Goal: Information Seeking & Learning: Learn about a topic

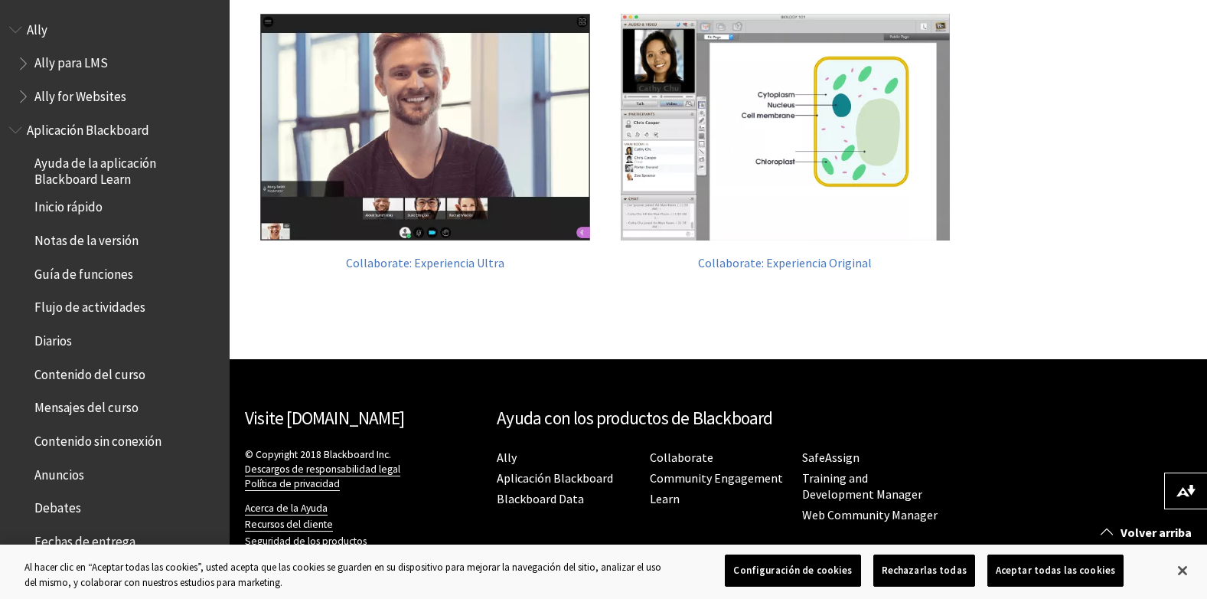
scroll to position [647, 0]
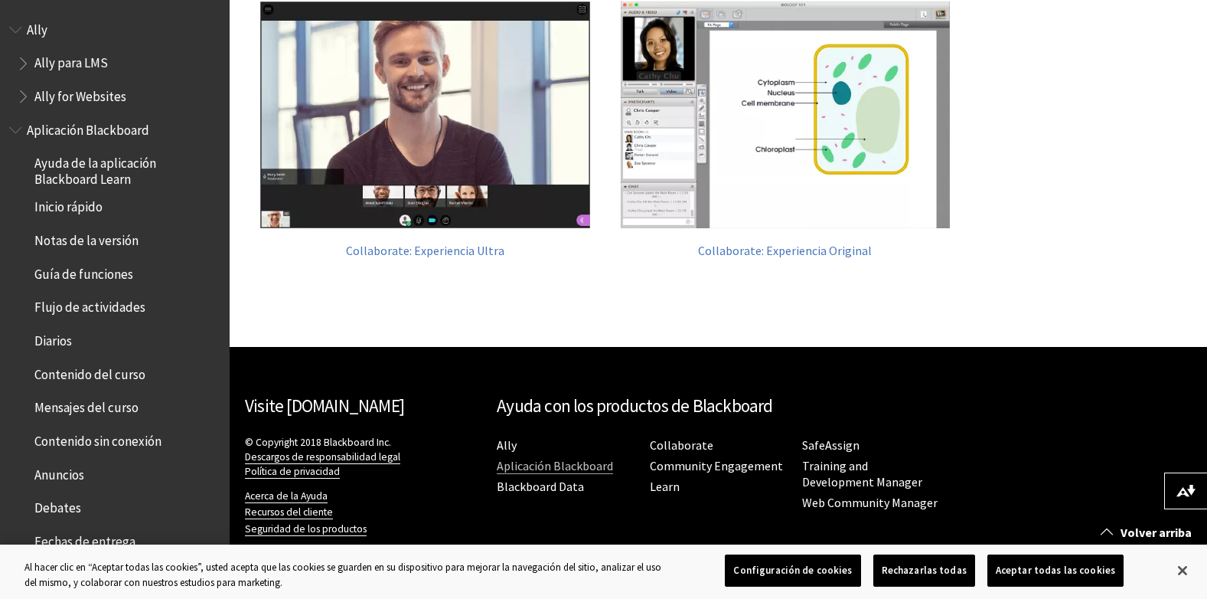
click at [547, 462] on link "Aplicación Blackboard" at bounding box center [555, 466] width 116 height 16
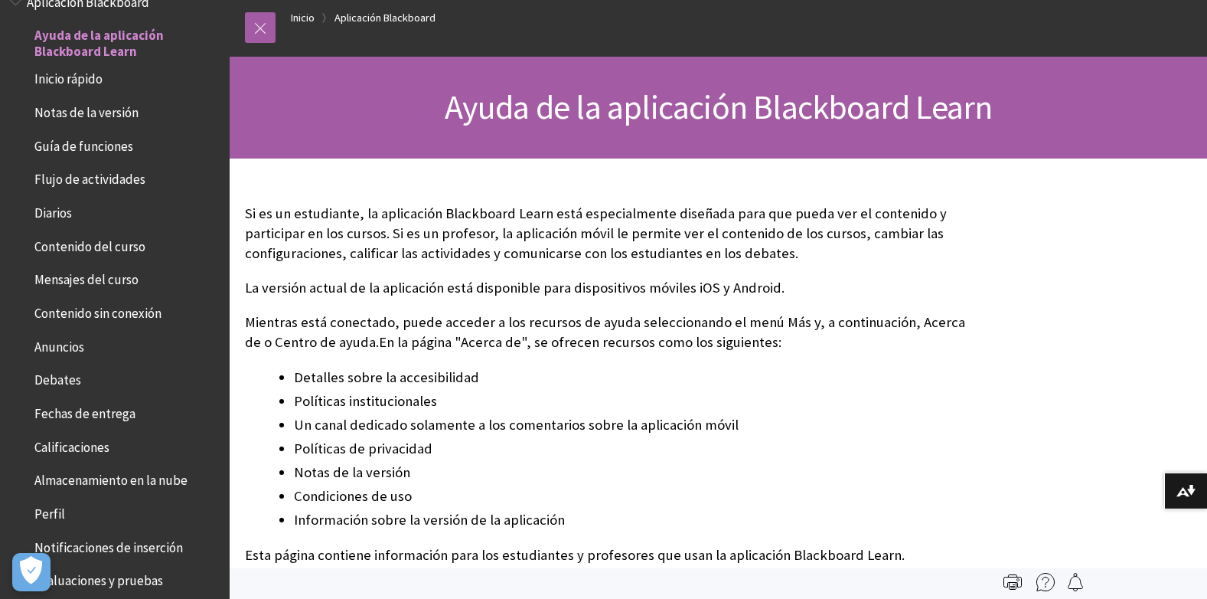
scroll to position [77, 0]
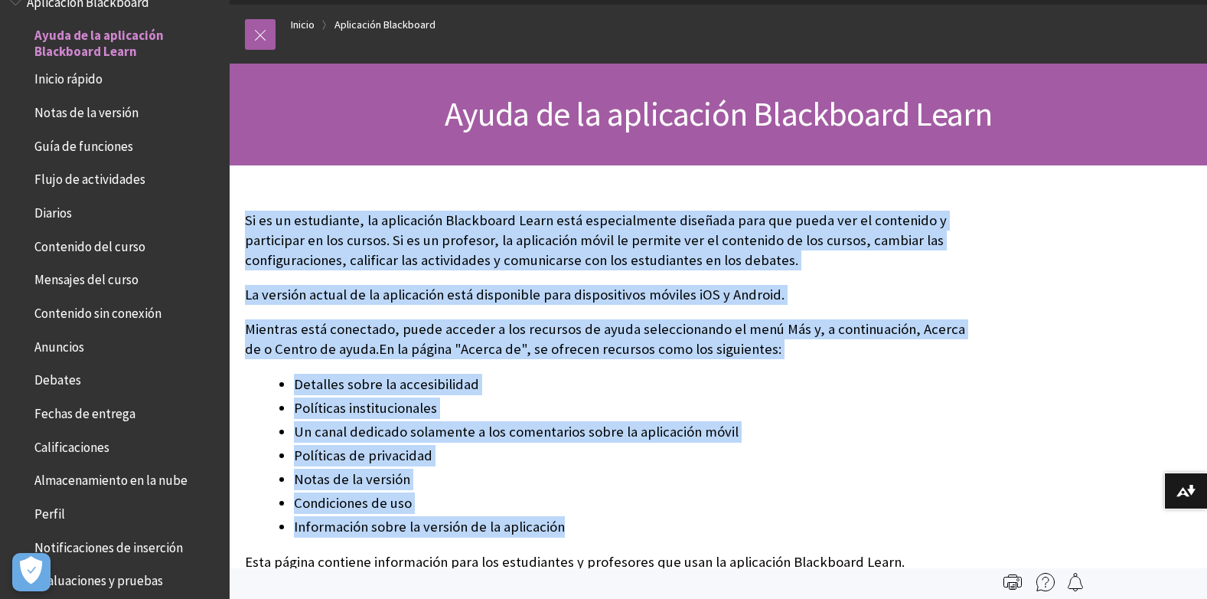
drag, startPoint x: 248, startPoint y: 218, endPoint x: 570, endPoint y: 523, distance: 443.0
click at [569, 523] on div "Si es un estudiante, la aplicación Blackboard Learn está especialmente diseñada…" at bounding box center [605, 416] width 720 height 410
copy div "Si es un estudiante, la aplicación Blackboard Learn está especialmente diseñada…"
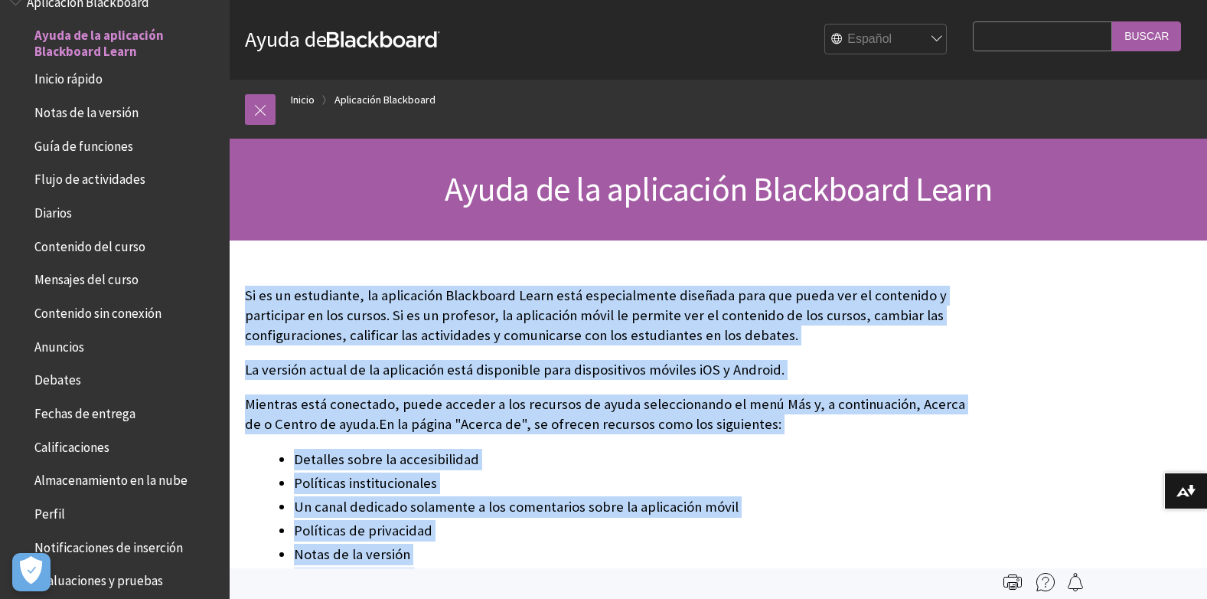
scroll to position [0, 0]
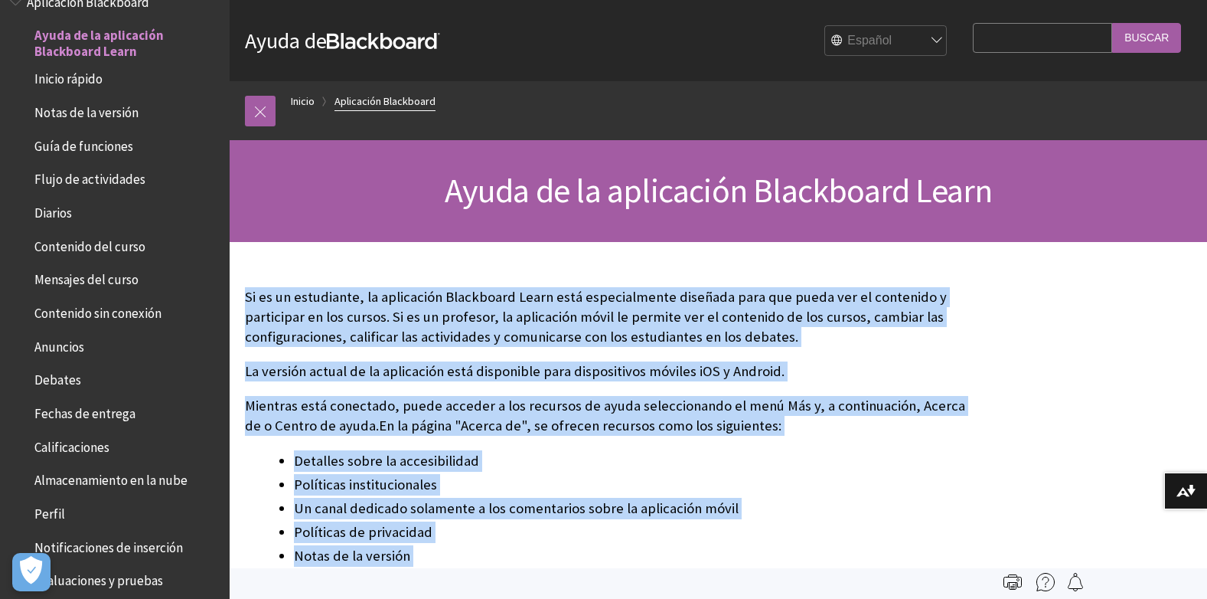
click at [387, 100] on link "Aplicación Blackboard" at bounding box center [385, 101] width 101 height 19
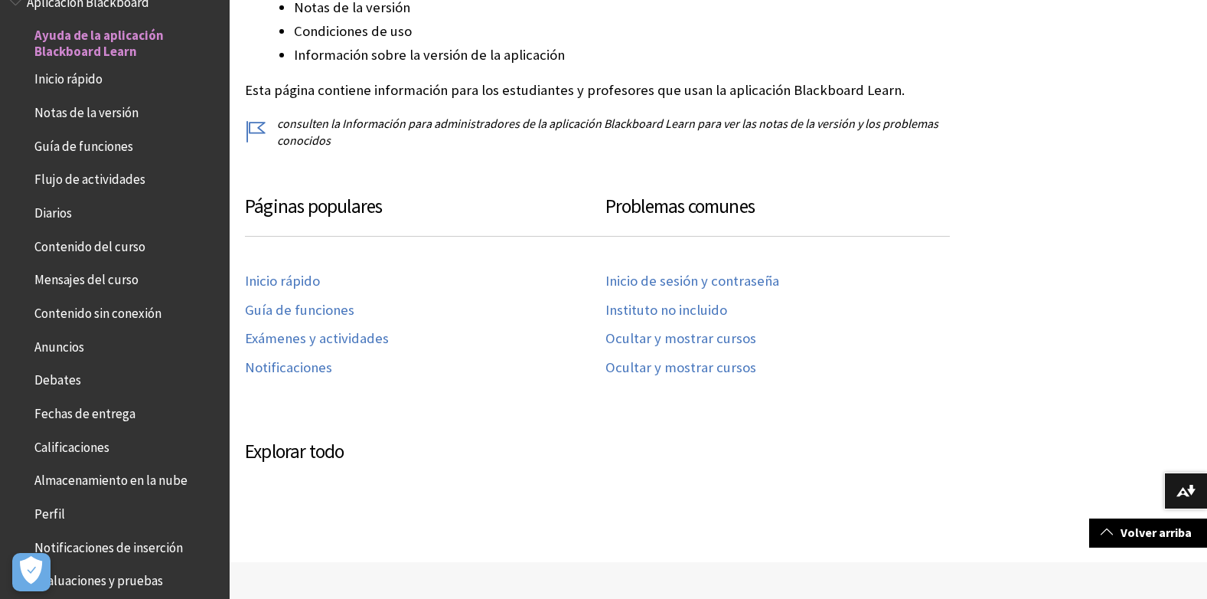
scroll to position [766, 0]
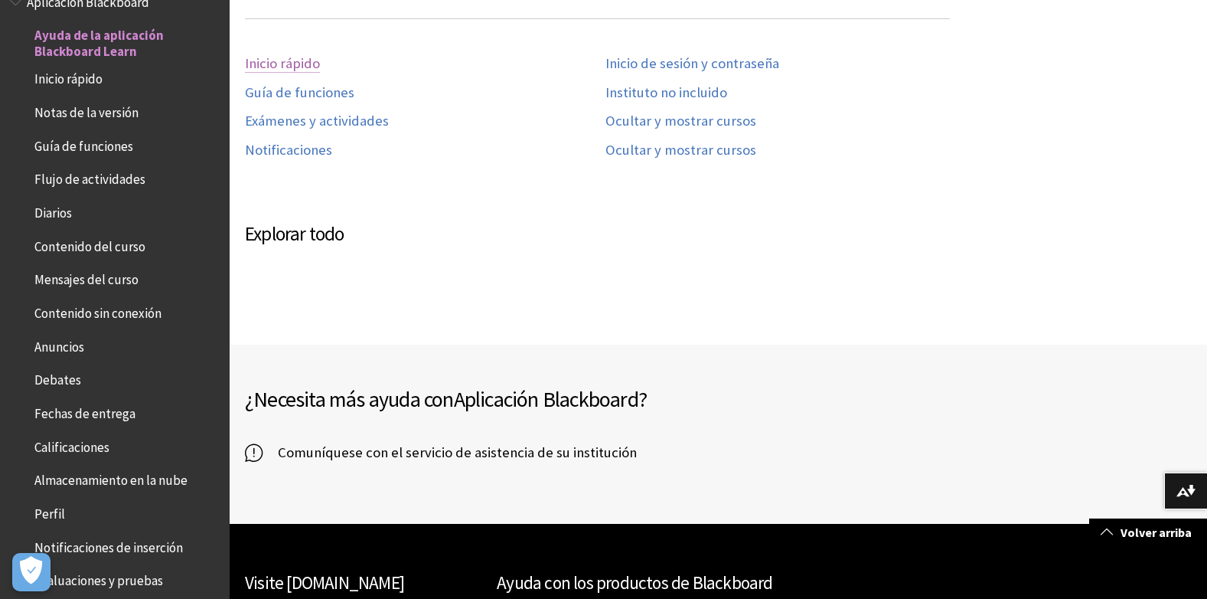
click at [287, 58] on link "Inicio rápido" at bounding box center [282, 64] width 75 height 18
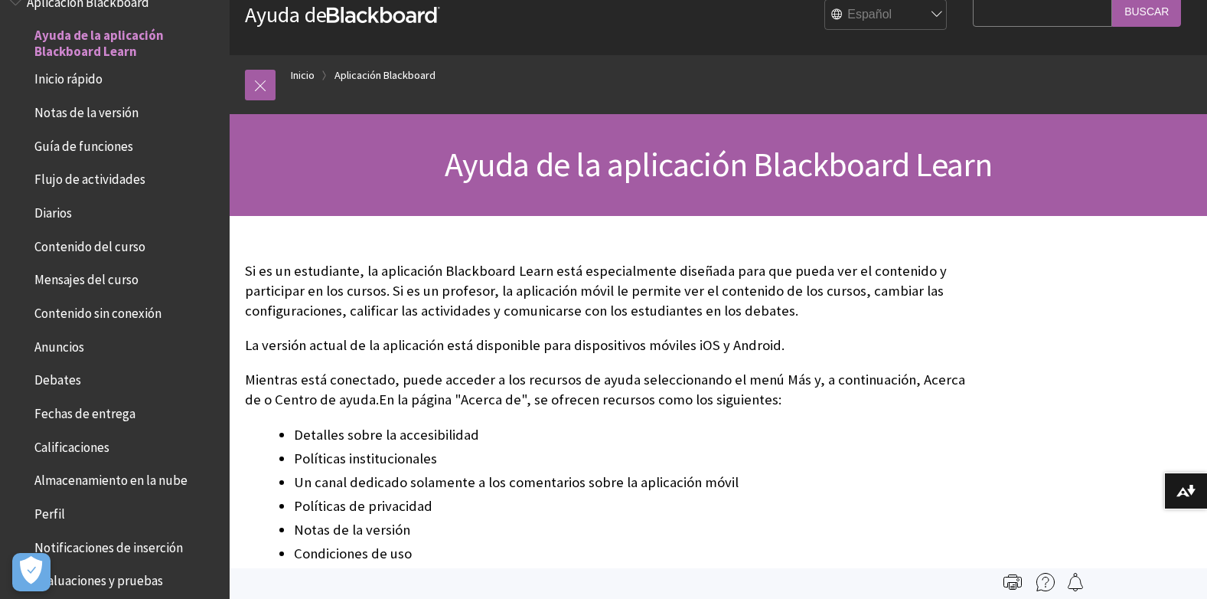
scroll to position [0, 0]
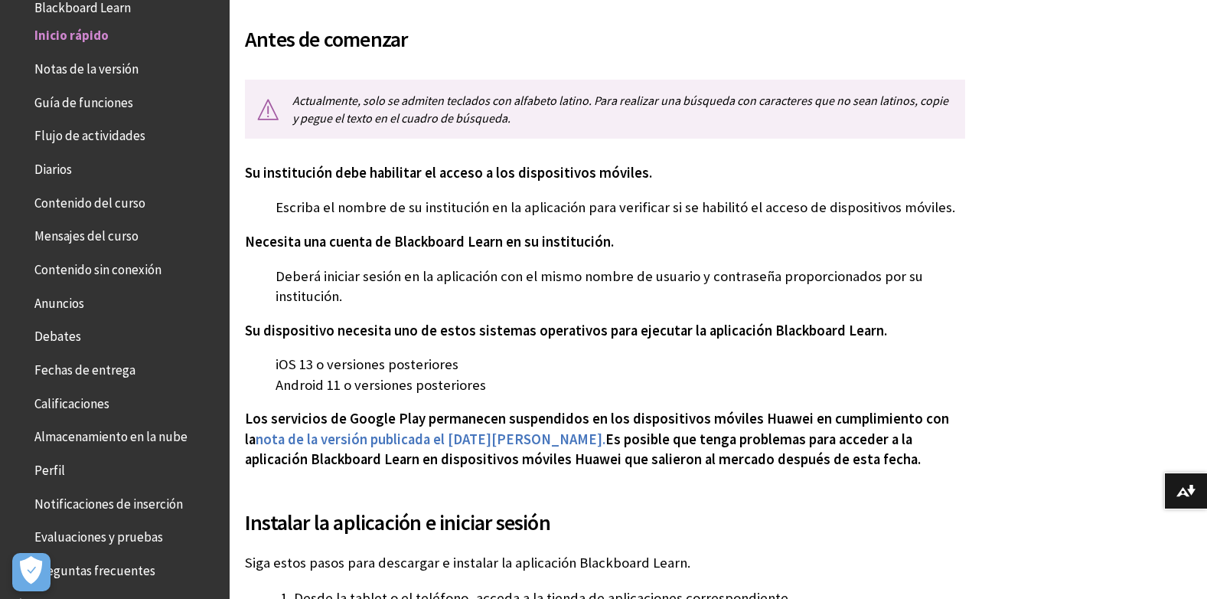
scroll to position [306, 0]
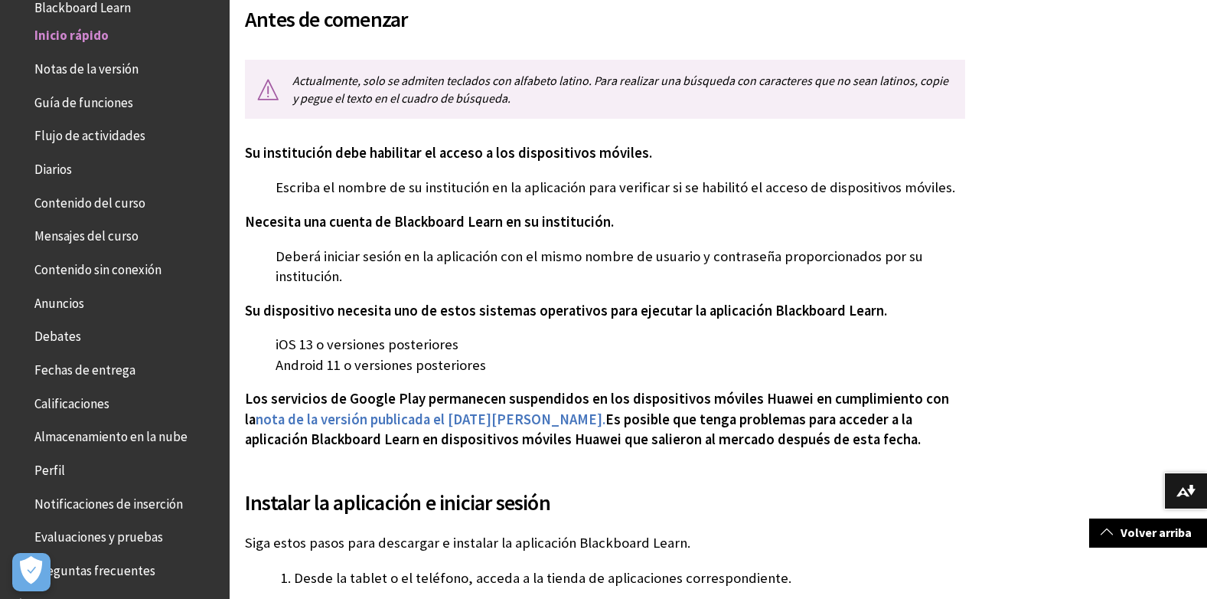
click at [276, 340] on p "iOS 13 o versiones posteriores Android 11 o versiones posteriores" at bounding box center [605, 355] width 720 height 40
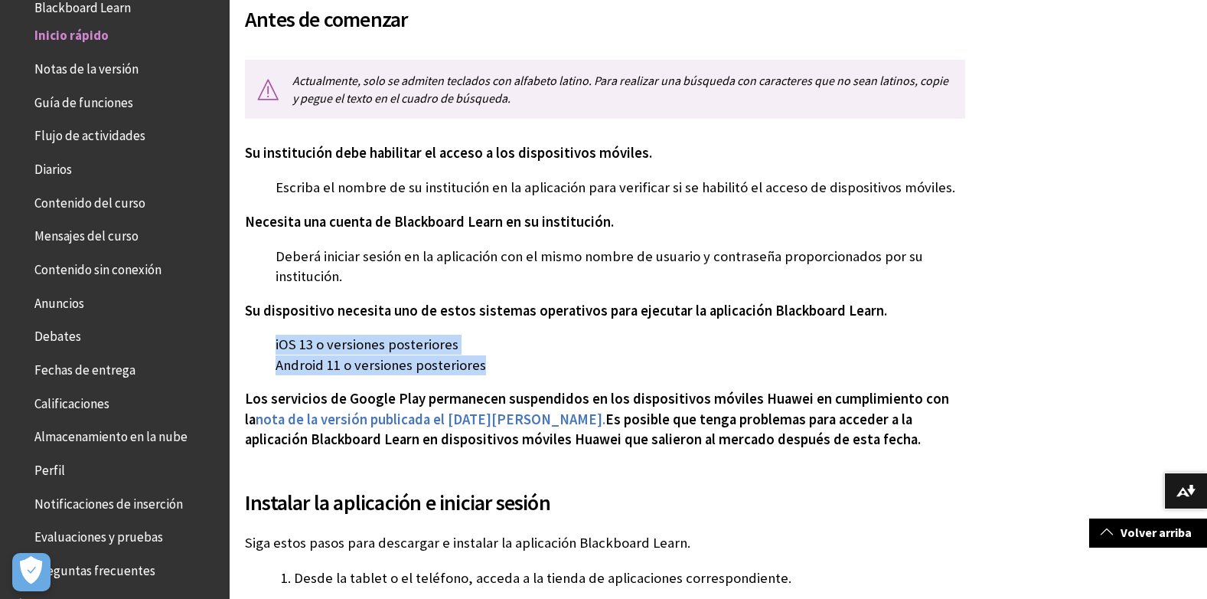
drag, startPoint x: 276, startPoint y: 340, endPoint x: 475, endPoint y: 372, distance: 200.9
click at [475, 372] on p "iOS 13 o versiones posteriores Android 11 o versiones posteriores" at bounding box center [605, 355] width 720 height 40
copy p "iOS 13 o versiones posteriores Android 11 o versiones posteriores"
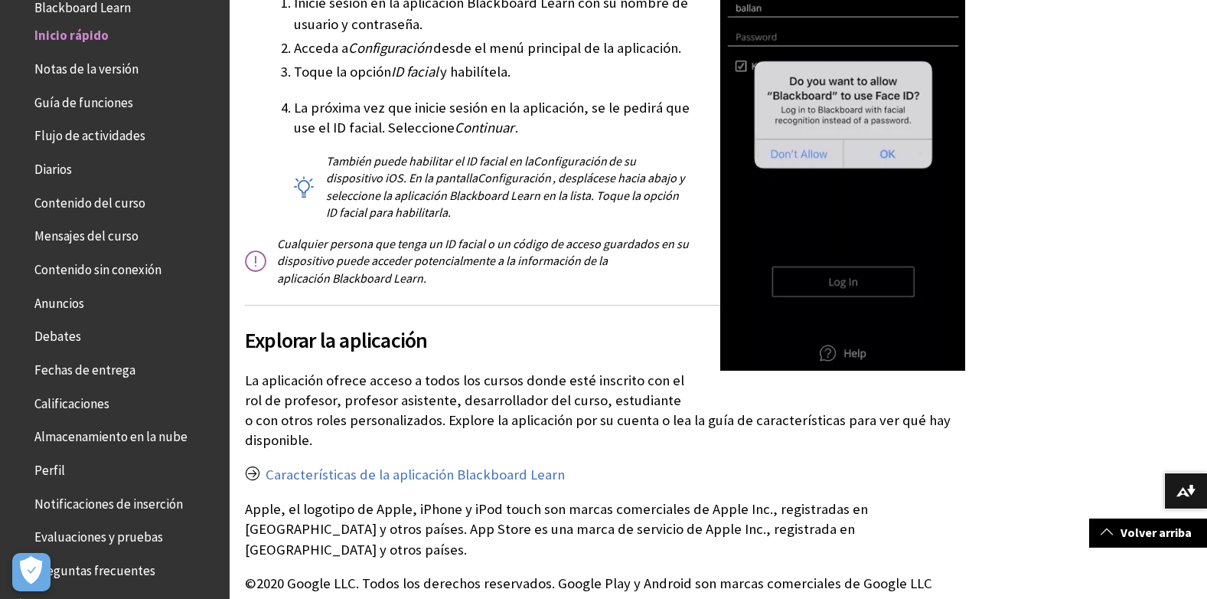
scroll to position [2450, 0]
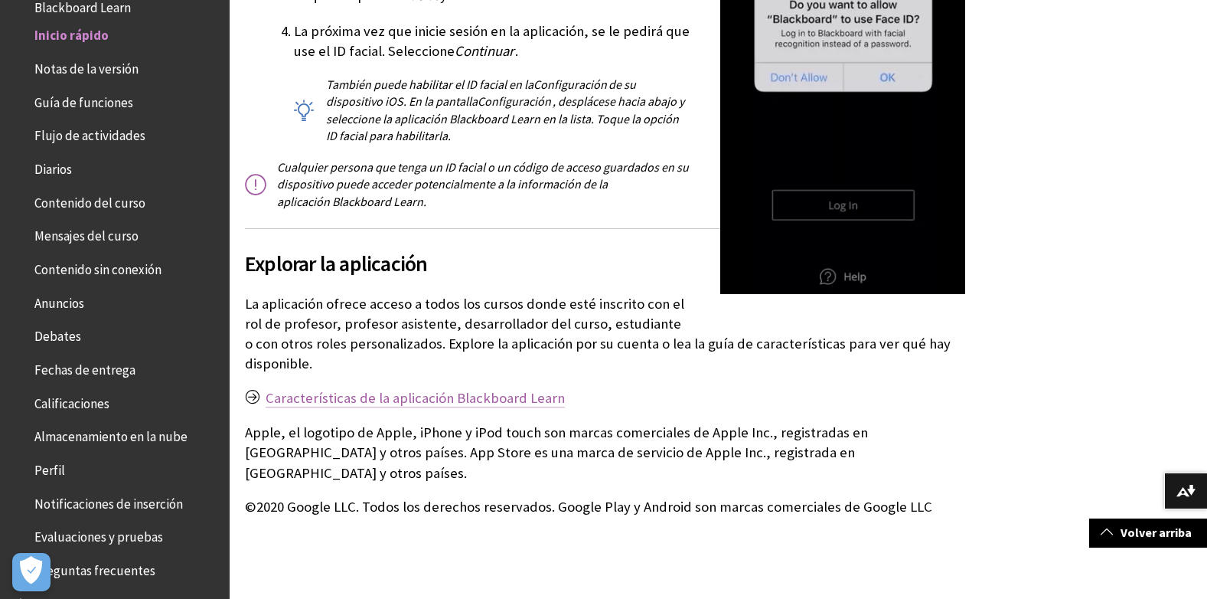
click at [407, 389] on link "Características de la aplicación Blackboard Learn" at bounding box center [415, 398] width 299 height 18
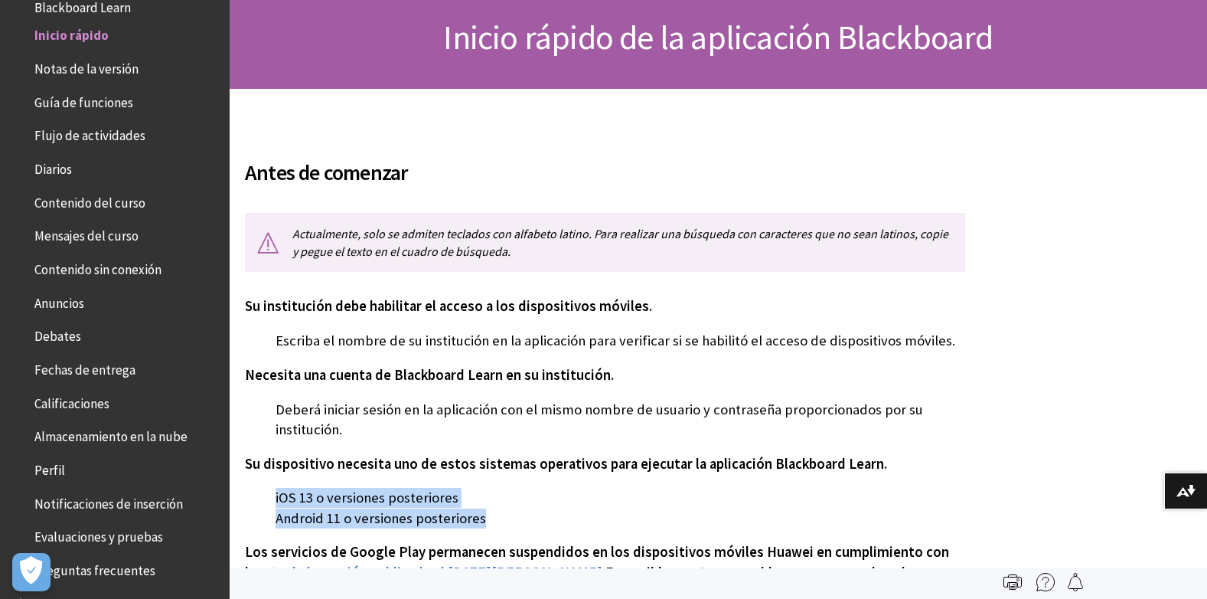
scroll to position [0, 0]
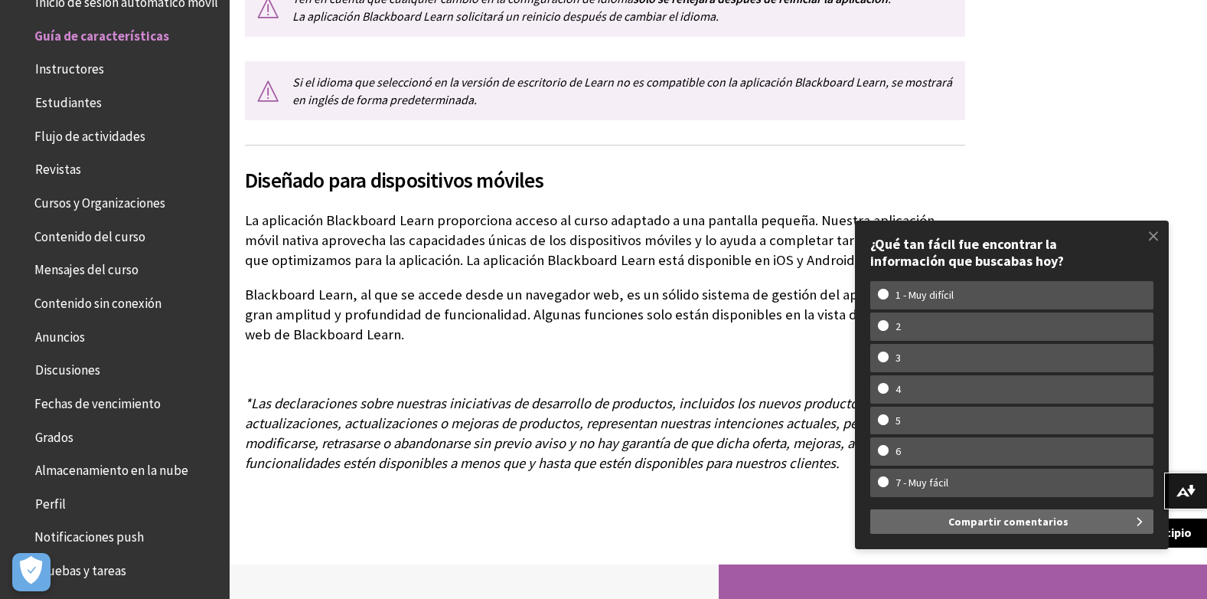
scroll to position [4211, 0]
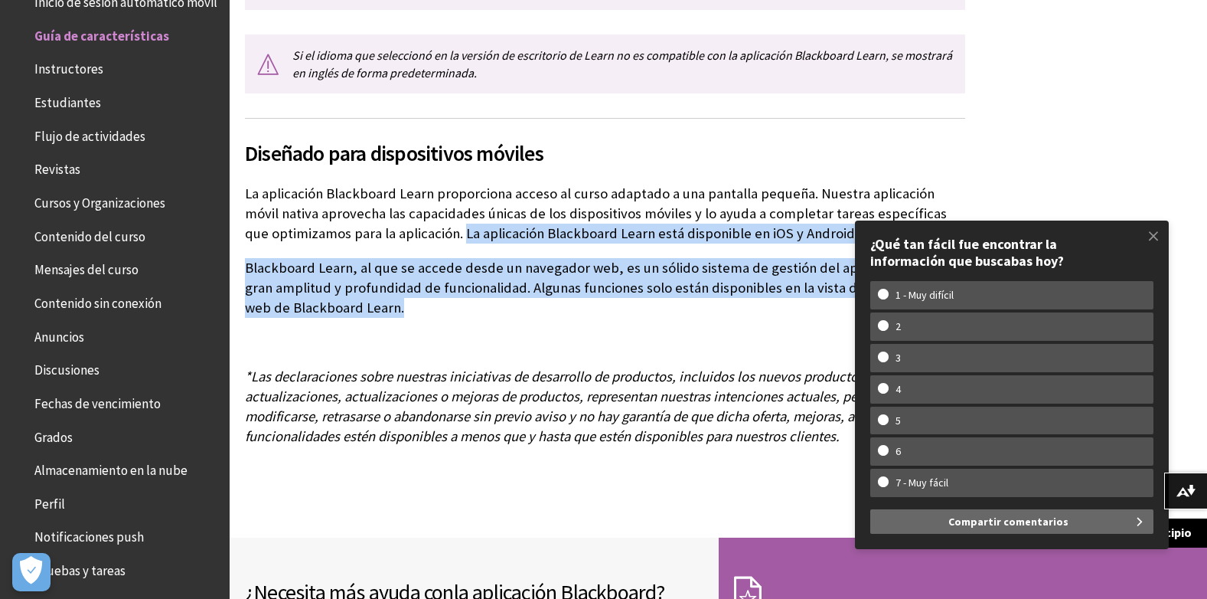
drag, startPoint x: 439, startPoint y: 235, endPoint x: 818, endPoint y: 309, distance: 386.2
copy div "La aplicación Blackboard Learn está disponible en iOS y Android. Blackboard Lea…"
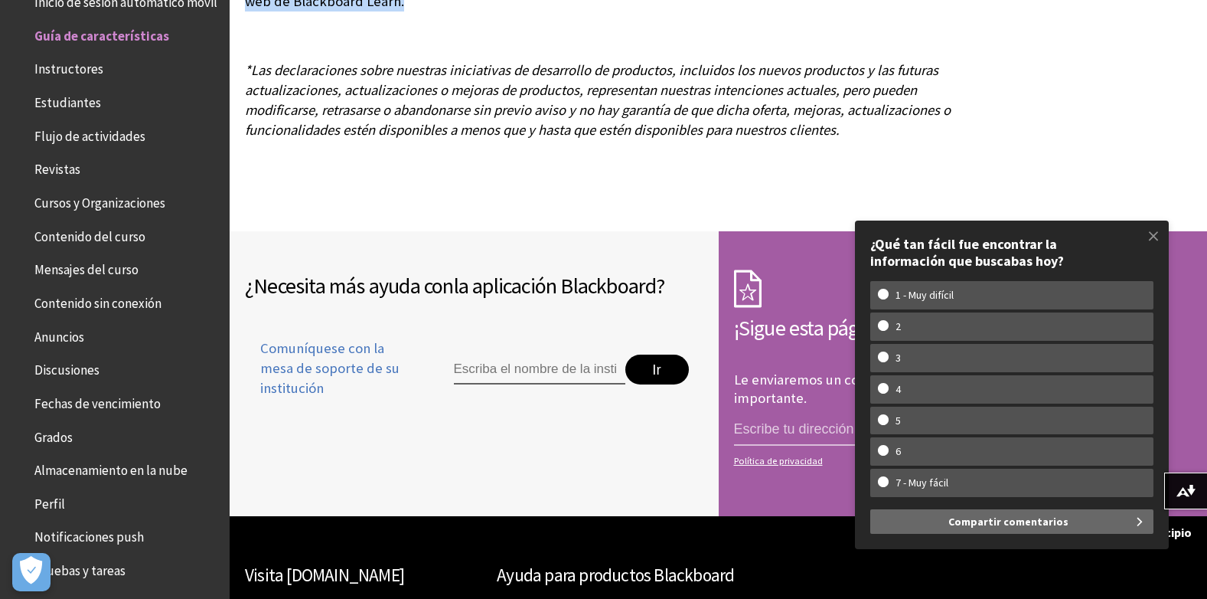
scroll to position [4730, 0]
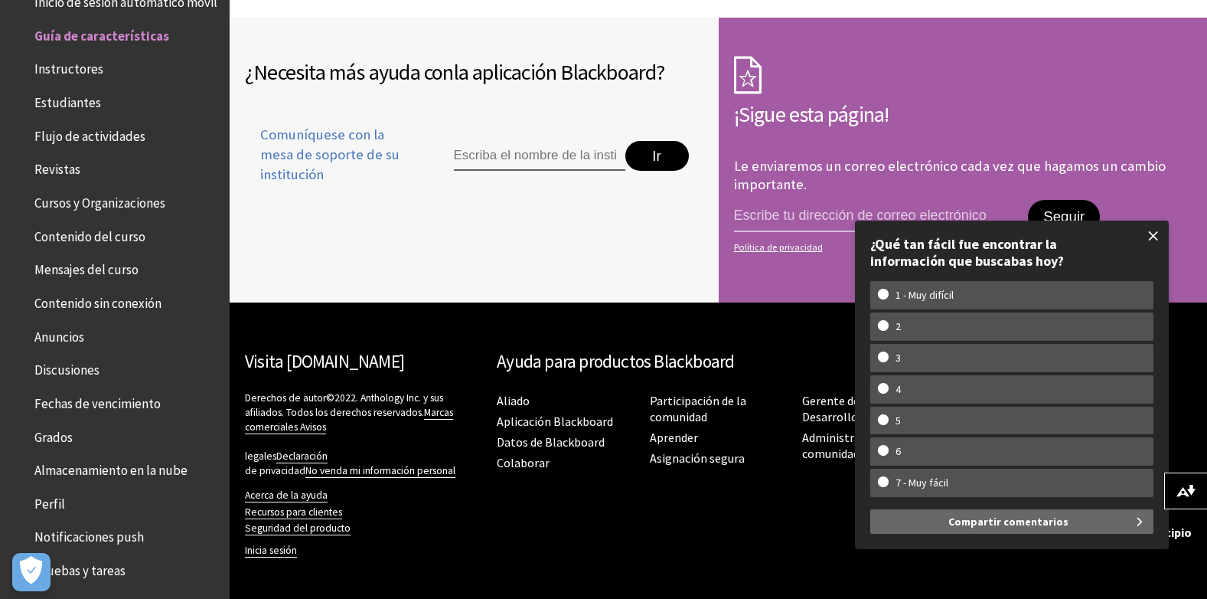
click at [1151, 238] on span at bounding box center [1154, 236] width 32 height 32
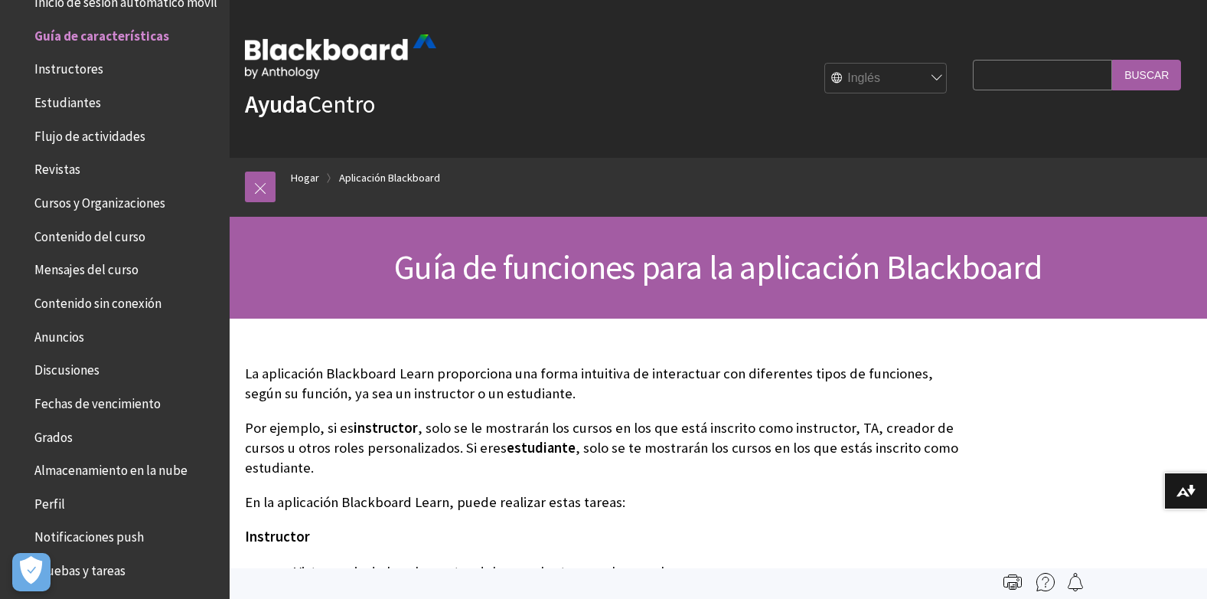
scroll to position [0, 0]
